Goal: Transaction & Acquisition: Purchase product/service

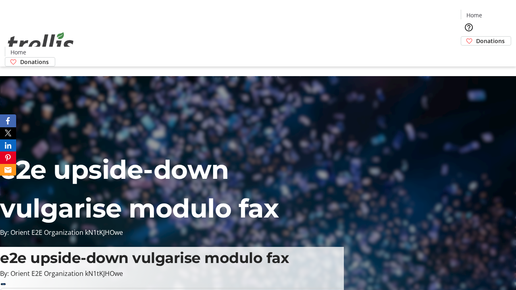
click at [476, 37] on span "Donations" at bounding box center [490, 41] width 29 height 8
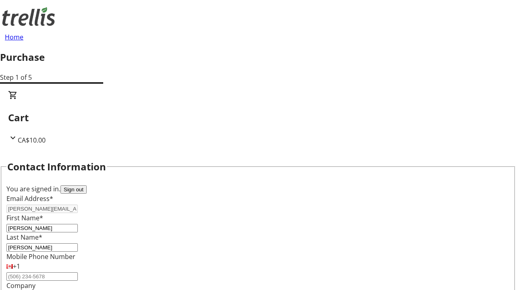
select select "CA"
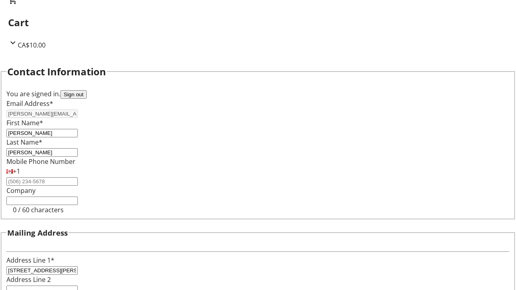
select select "BC"
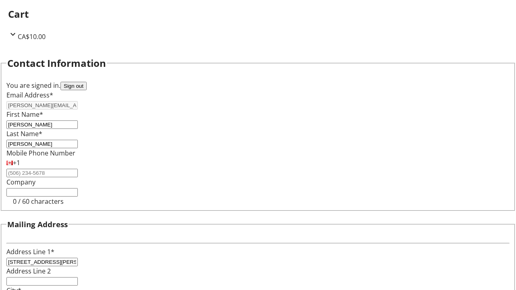
type input "Kelowna"
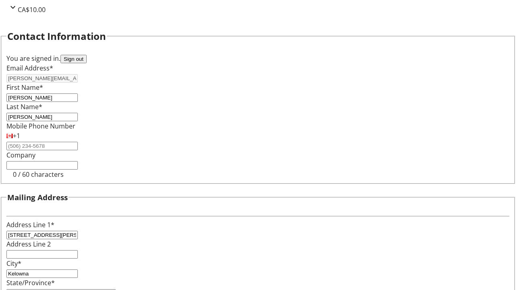
type input "V1Y 0C2"
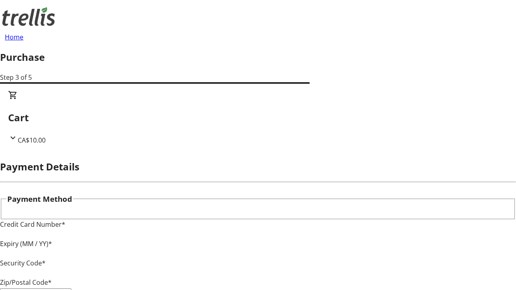
type input "V1Y 0C2"
